Goal: Task Accomplishment & Management: Manage account settings

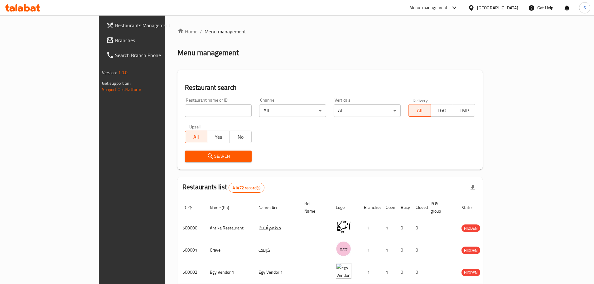
click at [115, 42] on span "Branches" at bounding box center [154, 39] width 78 height 7
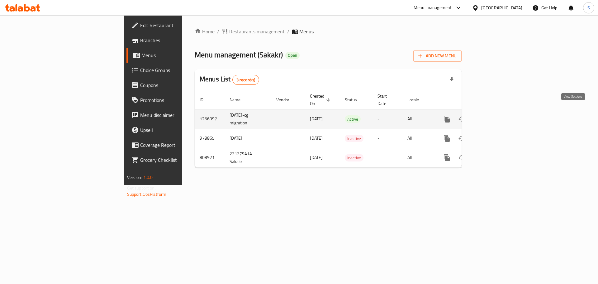
click at [496, 115] on icon "enhanced table" at bounding box center [491, 118] width 7 height 7
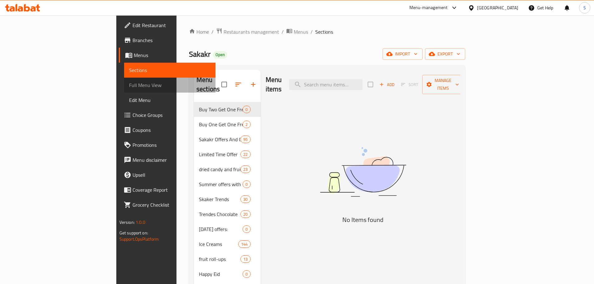
click at [129, 84] on span "Full Menu View" at bounding box center [169, 84] width 81 height 7
click at [129, 82] on span "Full Menu View" at bounding box center [169, 84] width 81 height 7
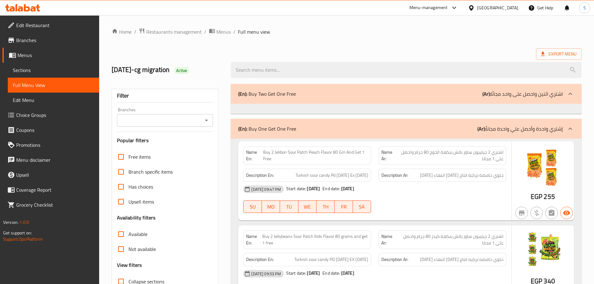
click at [375, 49] on div "Export Menu" at bounding box center [347, 54] width 470 height 12
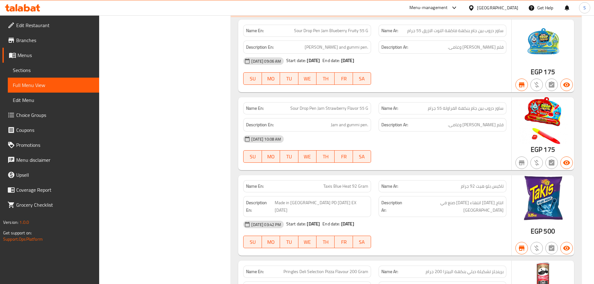
scroll to position [302, 0]
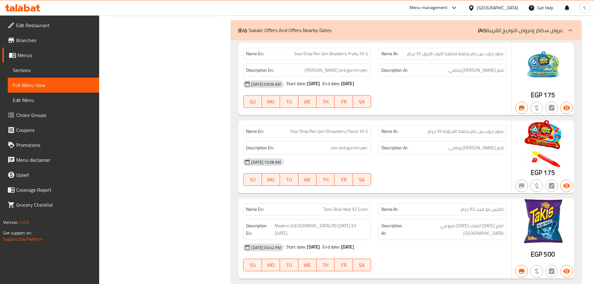
click at [48, 69] on span "Sections" at bounding box center [53, 69] width 81 height 7
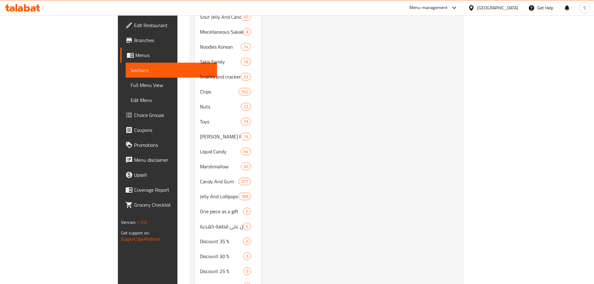
scroll to position [87, 0]
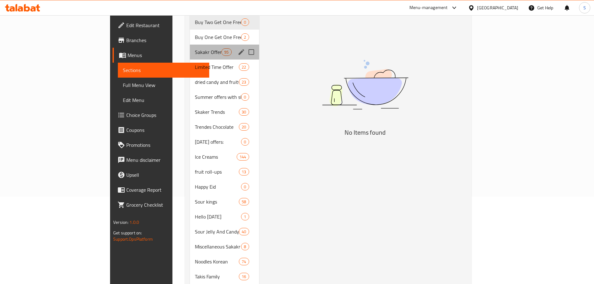
click at [190, 47] on div "Sakakr Offers And Offers Nearby Dates 95" at bounding box center [224, 52] width 69 height 15
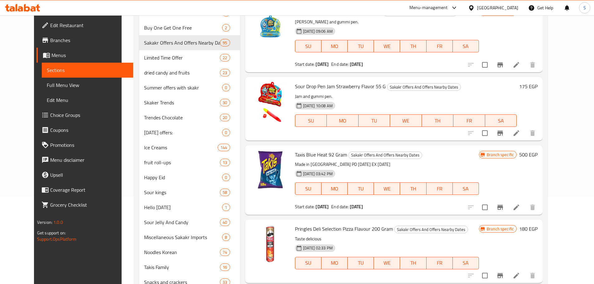
scroll to position [509, 0]
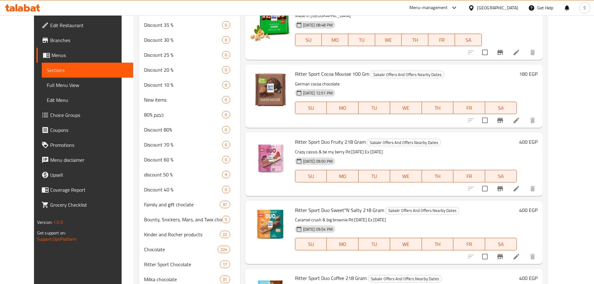
click at [316, 144] on span "Ritter Sport Duo Fruity 218 Gram" at bounding box center [330, 141] width 71 height 9
copy h6 "Ritter Sport Duo Fruity 218 Gram"
click at [50, 42] on span "Branches" at bounding box center [89, 39] width 78 height 7
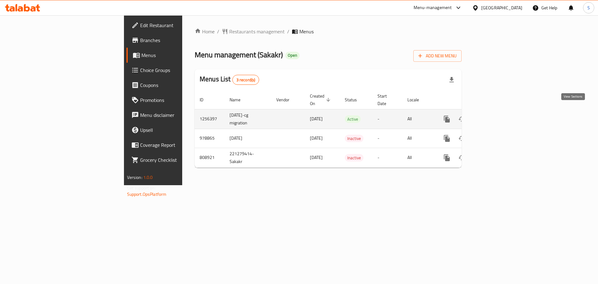
click at [496, 115] on icon "enhanced table" at bounding box center [491, 118] width 7 height 7
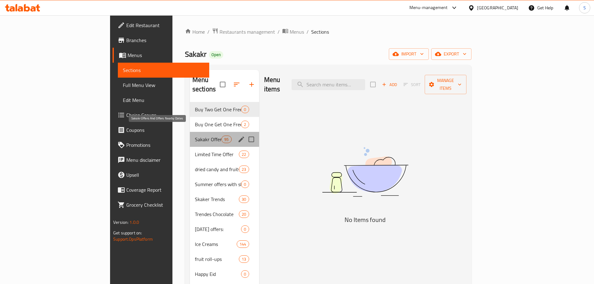
click at [195, 136] on span "Sakakr Offers And Offers Nearby Dates" at bounding box center [208, 139] width 26 height 7
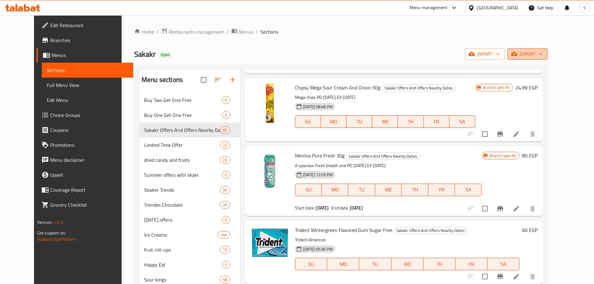
click at [542, 52] on span "export" at bounding box center [527, 54] width 30 height 8
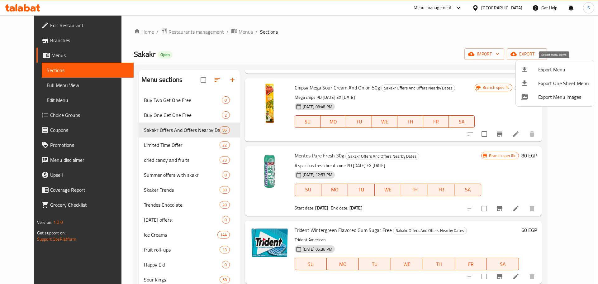
click at [556, 70] on span "Export Menu" at bounding box center [563, 69] width 51 height 7
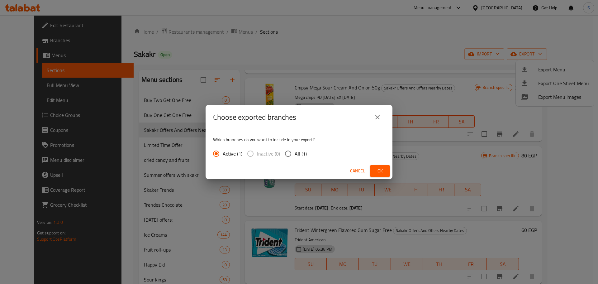
click at [377, 170] on span "Ok" at bounding box center [380, 171] width 10 height 8
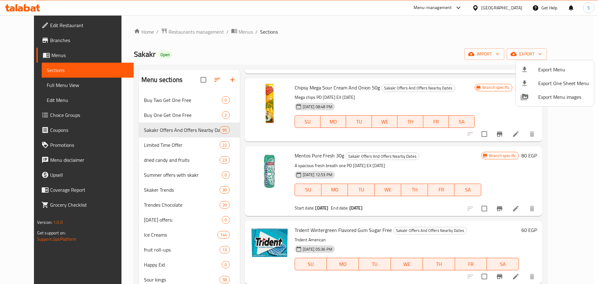
click at [33, 38] on div at bounding box center [299, 142] width 598 height 284
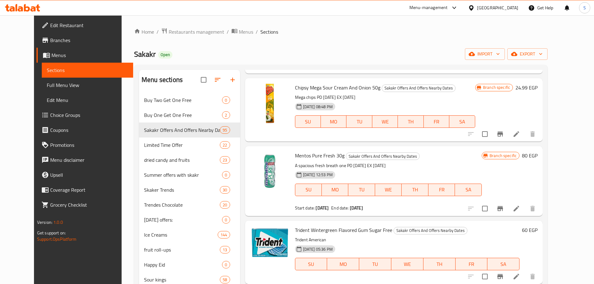
click at [50, 38] on span "Branches" at bounding box center [89, 39] width 78 height 7
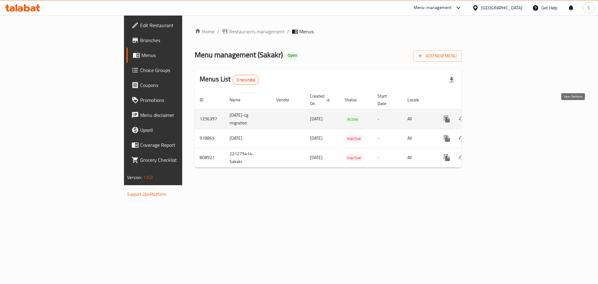
click at [496, 115] on icon "enhanced table" at bounding box center [491, 118] width 7 height 7
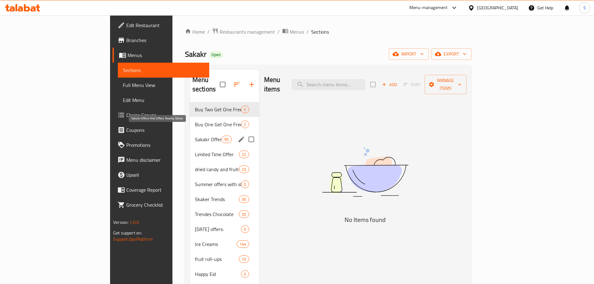
click at [195, 136] on span "Sakakr Offers And Offers Nearby Dates" at bounding box center [208, 139] width 26 height 7
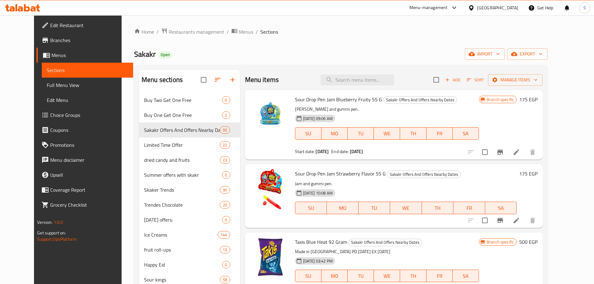
scroll to position [711, 0]
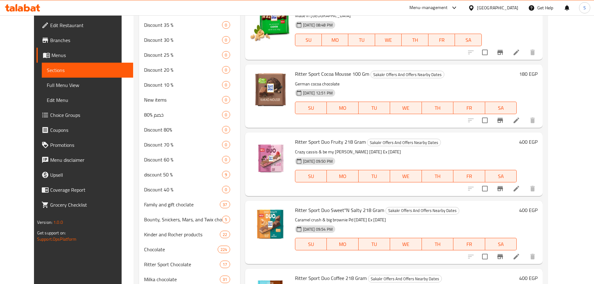
click at [520, 187] on icon at bounding box center [515, 188] width 7 height 7
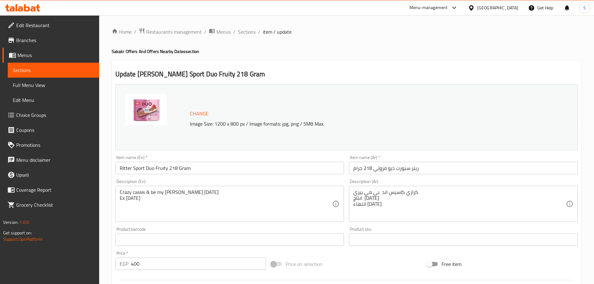
click at [456, 8] on icon at bounding box center [454, 8] width 4 height 2
click at [423, 42] on div "Agent Campaigns Center" at bounding box center [423, 41] width 47 height 7
